Goal: Task Accomplishment & Management: Use online tool/utility

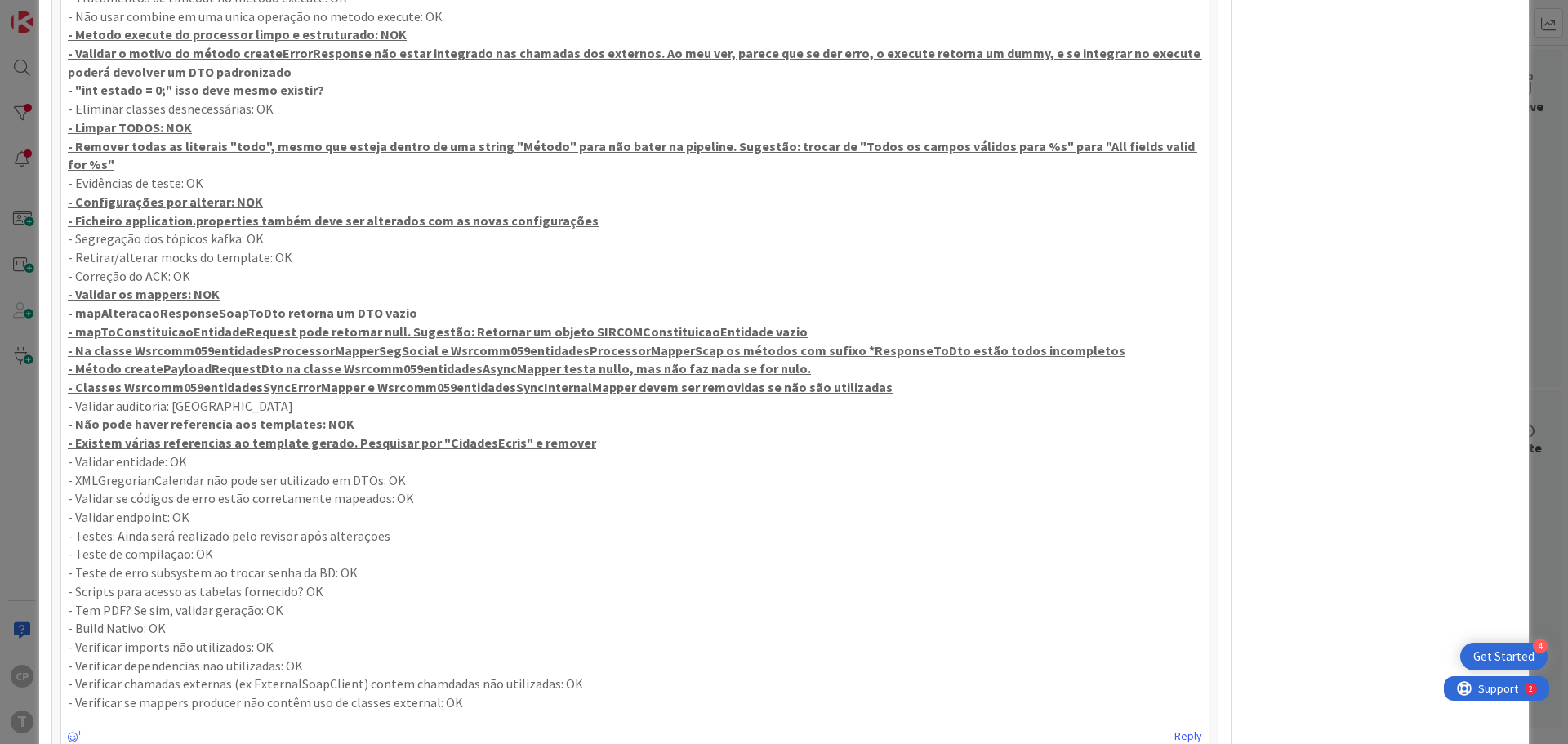
scroll to position [912, 0]
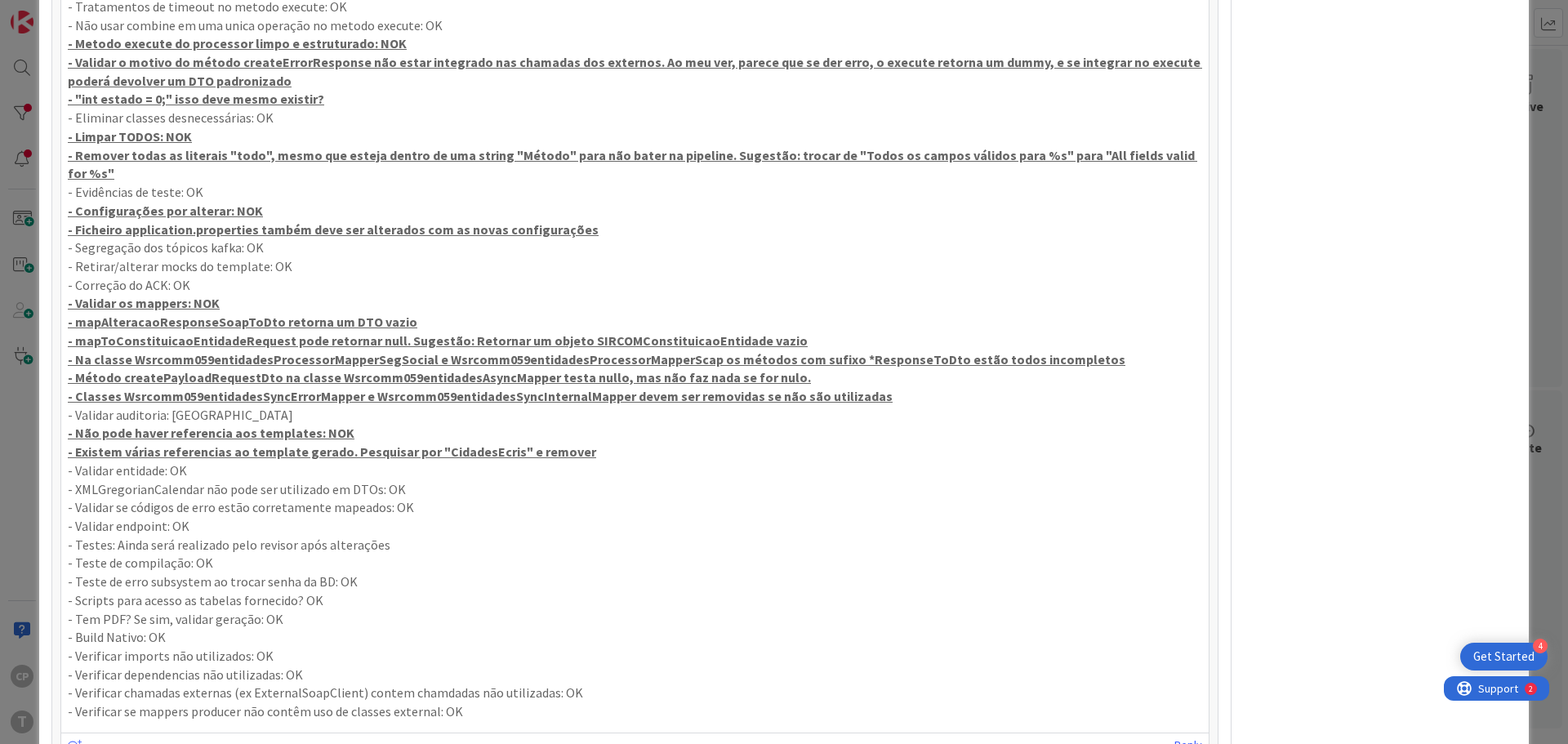
drag, startPoint x: 603, startPoint y: 452, endPoint x: 59, endPoint y: 438, distance: 544.2
click at [60, 438] on div "FA [PERSON_NAME] [DATE] 9:19 PM CR wsMPRecebeEstadoTransacao - Merge Request: O…" at bounding box center [634, 321] width 1149 height 873
copy div "- Não pode haver referencia aos templates: NOK - Existem várias referencias ao …"
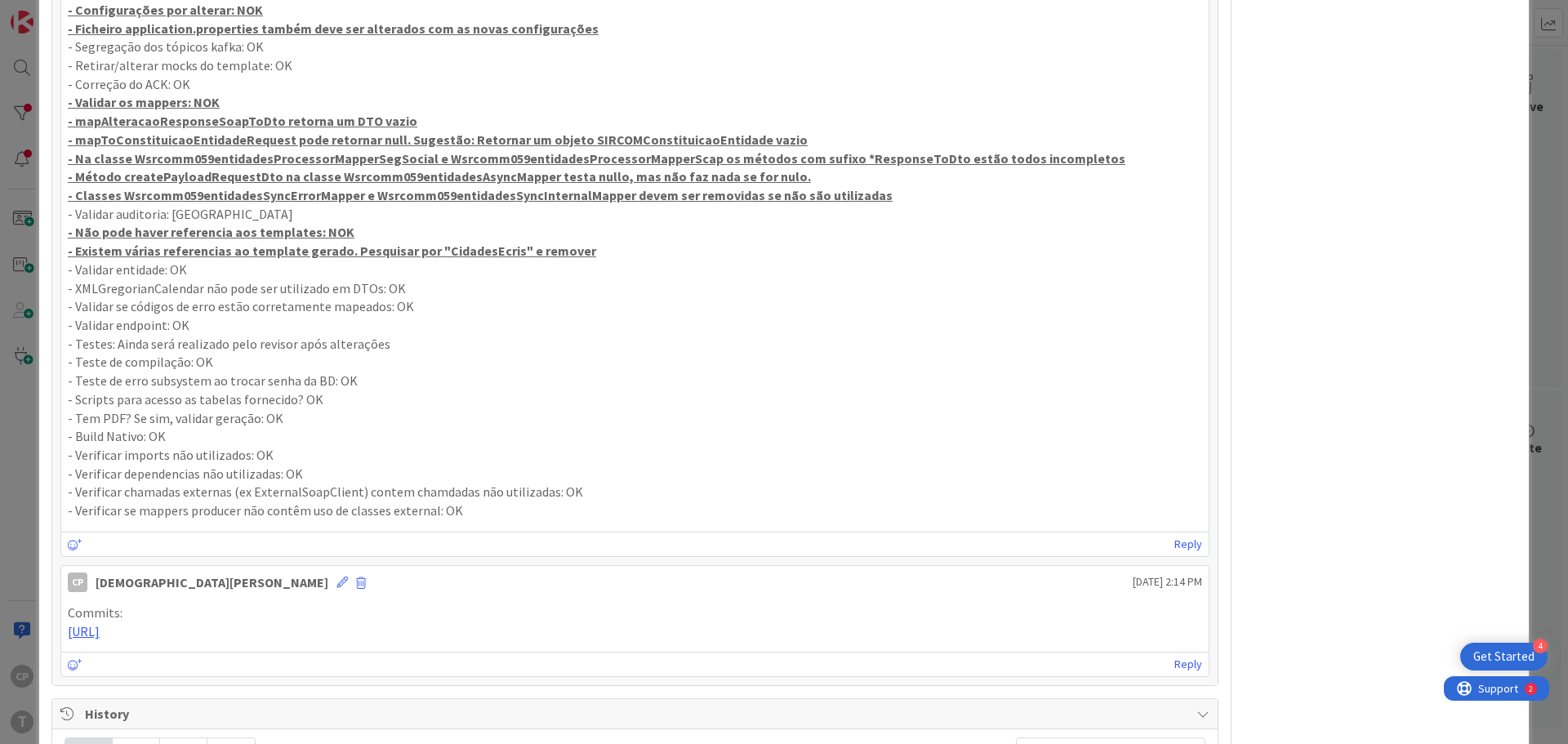
scroll to position [1402, 0]
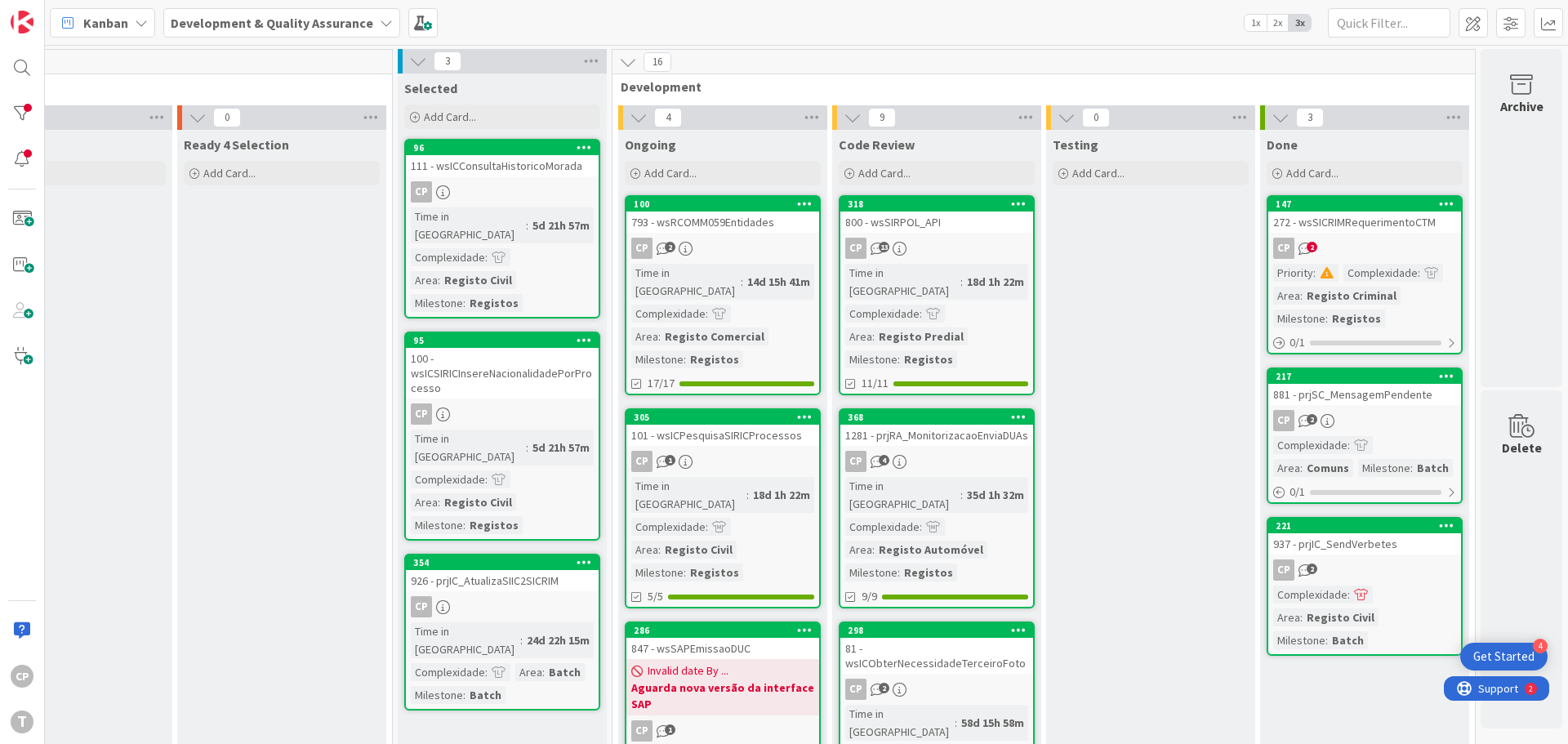
click at [744, 430] on link "305 101 - wsICPesquisaSIRICProcessos CP 1 Time in [GEOGRAPHIC_DATA] : 18d 1h 22…" at bounding box center [723, 508] width 196 height 200
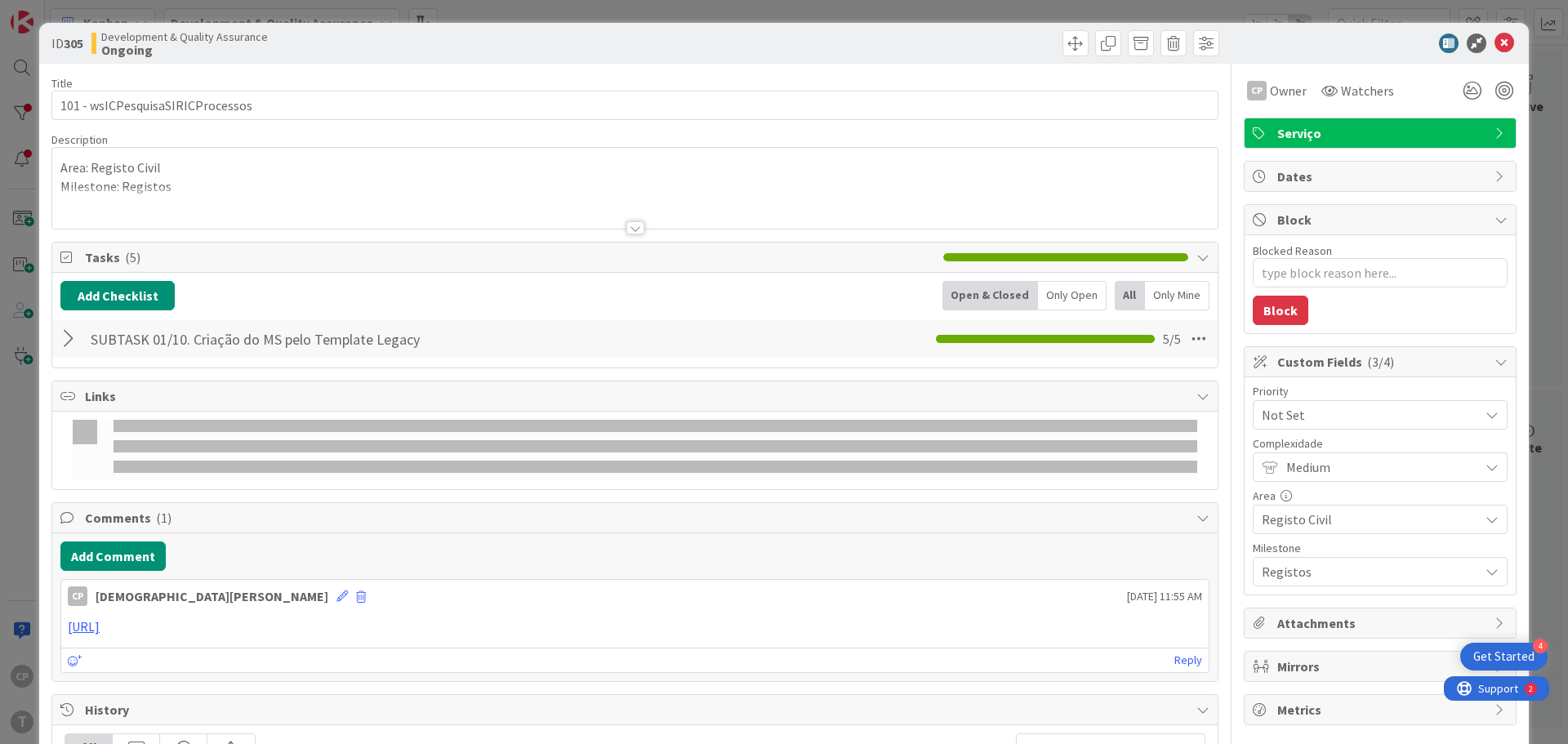
type textarea "x"
